Goal: Task Accomplishment & Management: Use online tool/utility

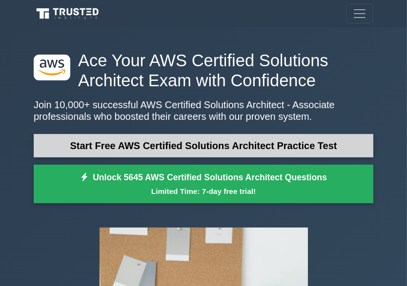
click at [286, 152] on link "Start Free AWS Certified Solutions Architect Practice Test" at bounding box center [203, 145] width 339 height 23
